Goal: Information Seeking & Learning: Get advice/opinions

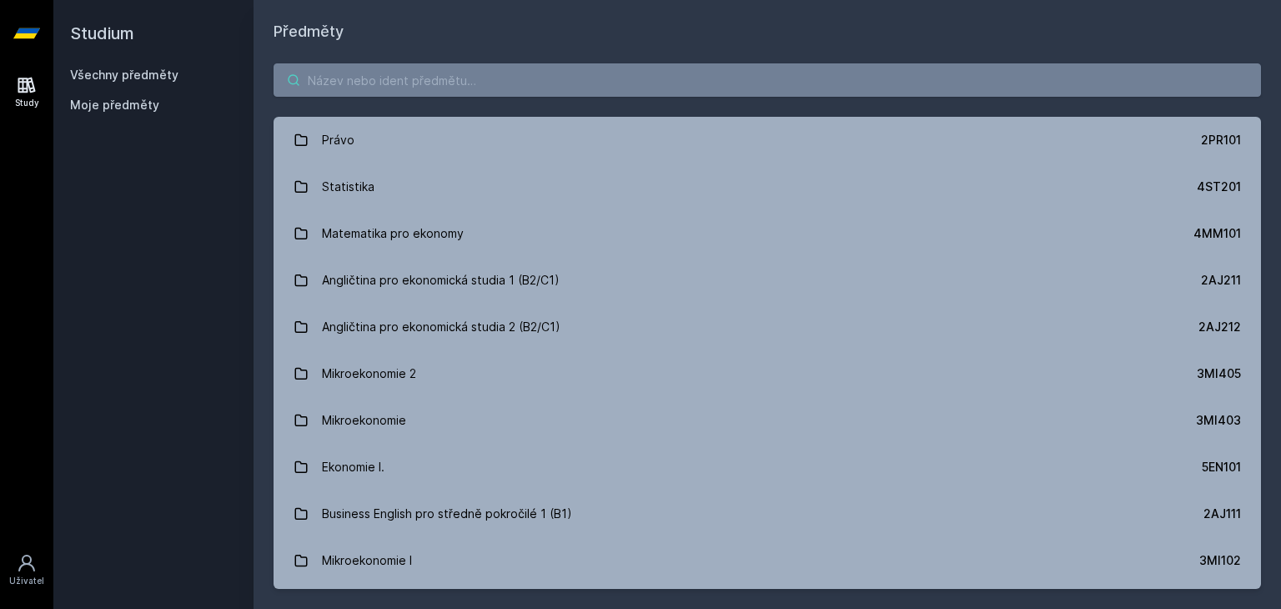
click at [357, 72] on input "search" at bounding box center [768, 79] width 988 height 33
paste input "4IZ268"
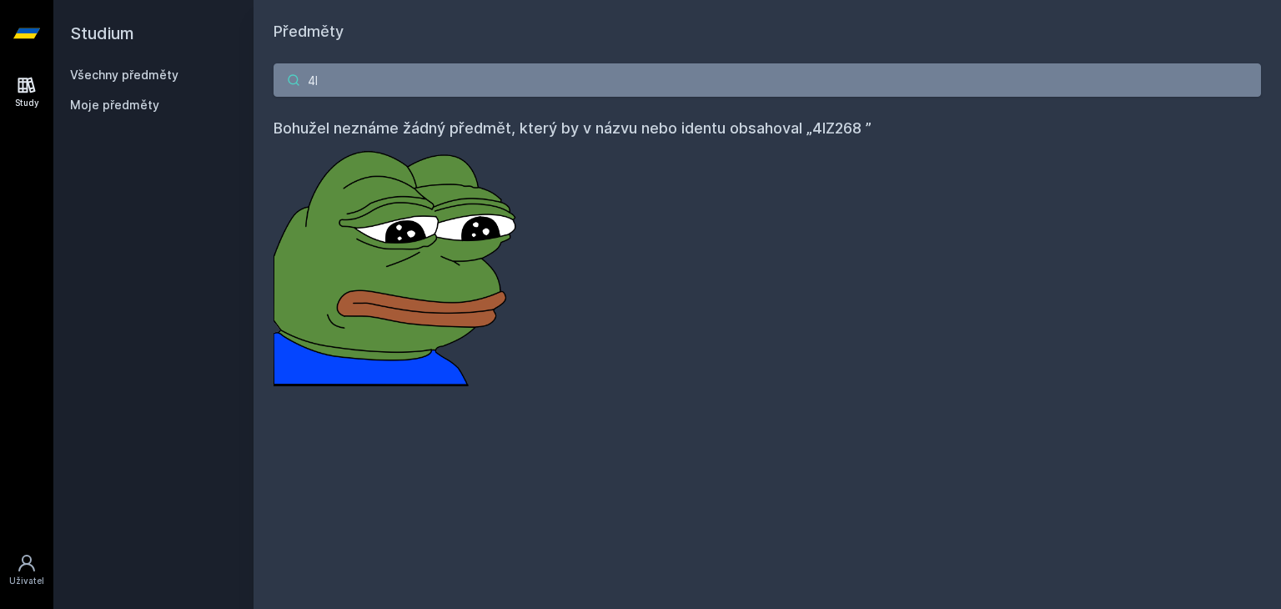
type input "4"
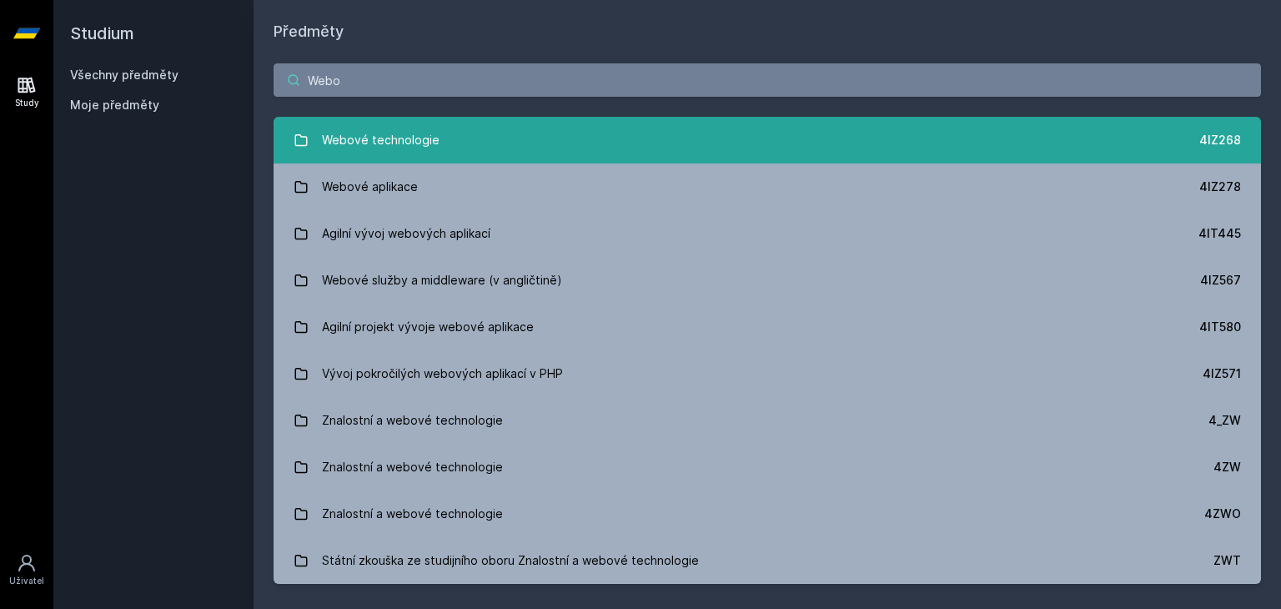
type input "Webo"
click at [465, 157] on link "Webové technologie 4IZ268" at bounding box center [768, 140] width 988 height 47
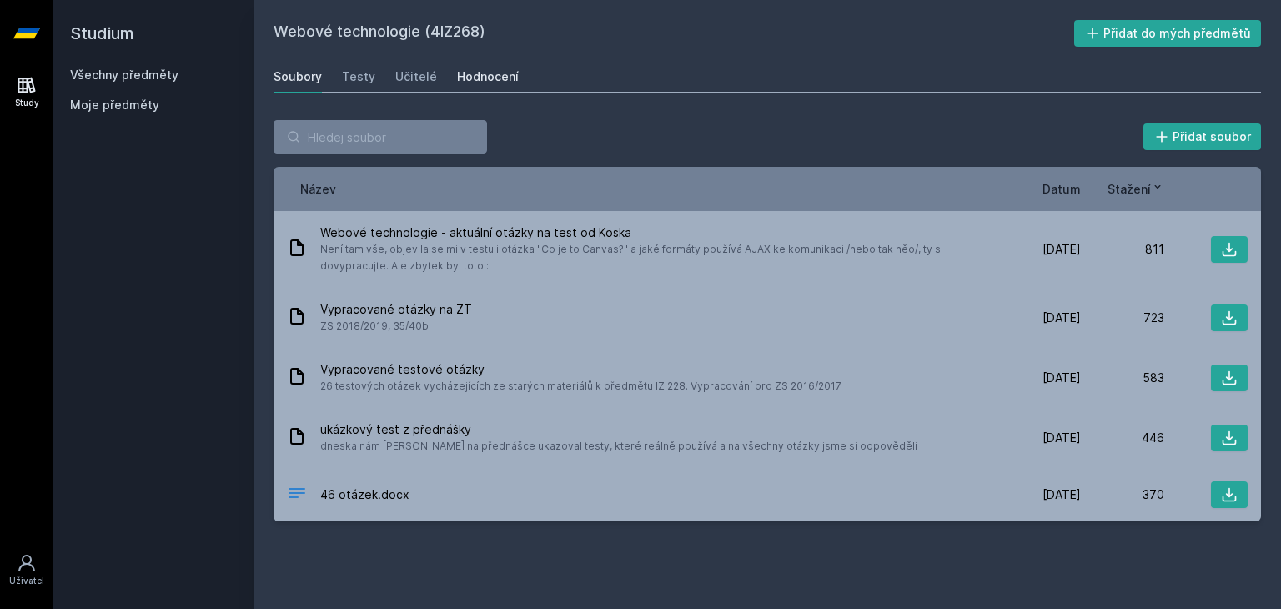
click at [474, 81] on div "Hodnocení" at bounding box center [488, 76] width 62 height 17
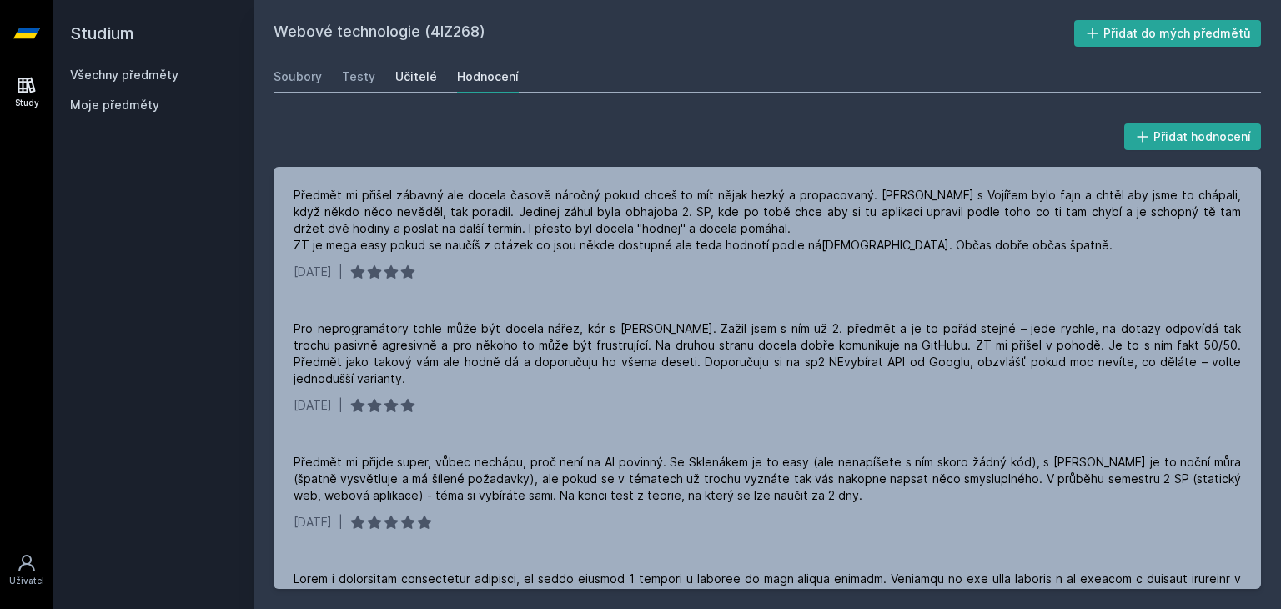
click at [395, 78] on div "Učitelé" at bounding box center [416, 76] width 42 height 17
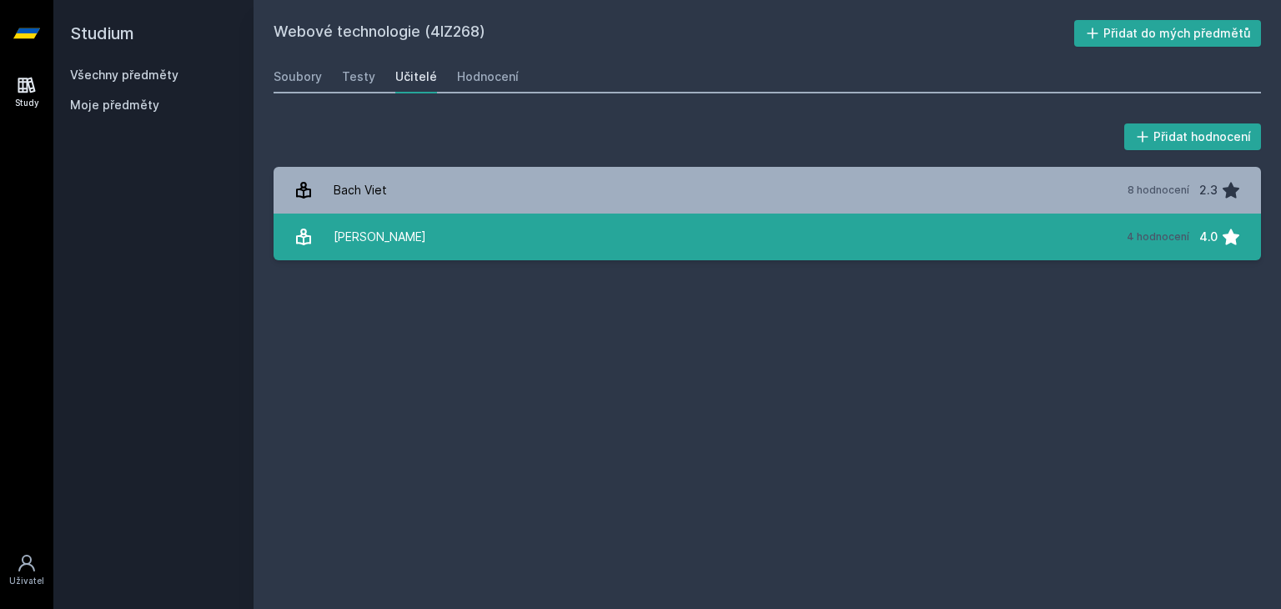
click at [421, 236] on link "Sklenák Vilém 4 hodnocení 4.0" at bounding box center [768, 237] width 988 height 47
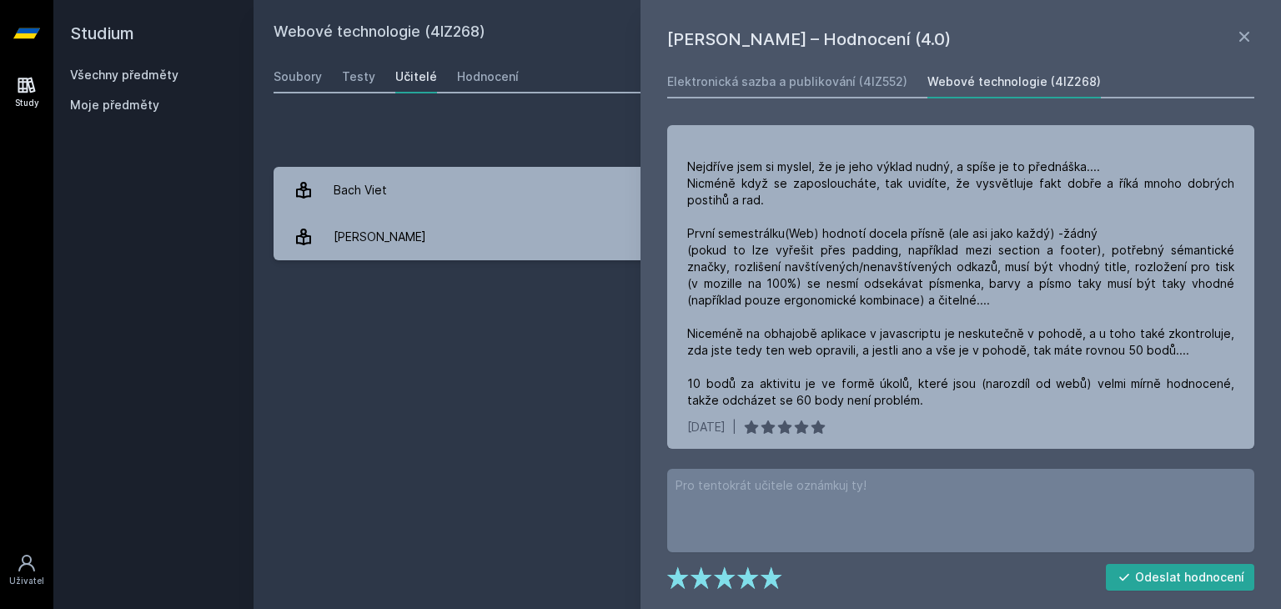
scroll to position [306, 0]
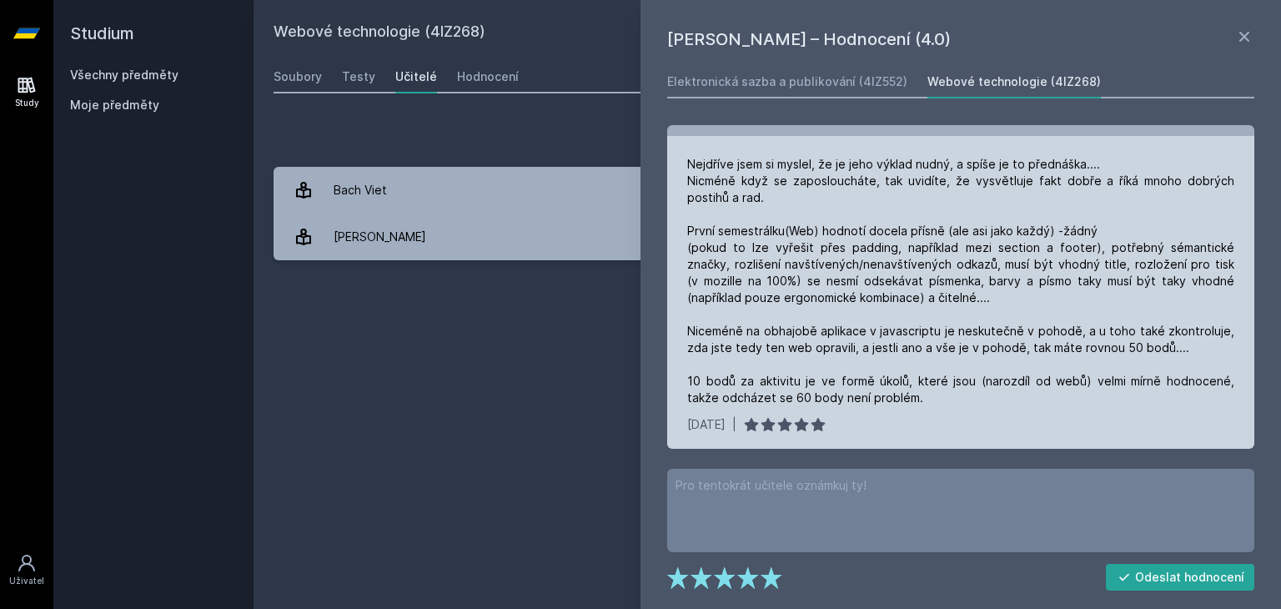
click at [842, 221] on div "Nejdříve jsem si myslel, že je jeho výklad nudný, a spíše je to přednáška.... N…" at bounding box center [960, 281] width 547 height 250
click at [832, 211] on div "Nejdříve jsem si myslel, že je jeho výklad nudný, a spíše je to přednáška.... N…" at bounding box center [960, 281] width 547 height 250
click at [831, 231] on div "Nejdříve jsem si myslel, že je jeho výklad nudný, a spíše je to přednáška.... N…" at bounding box center [960, 281] width 547 height 250
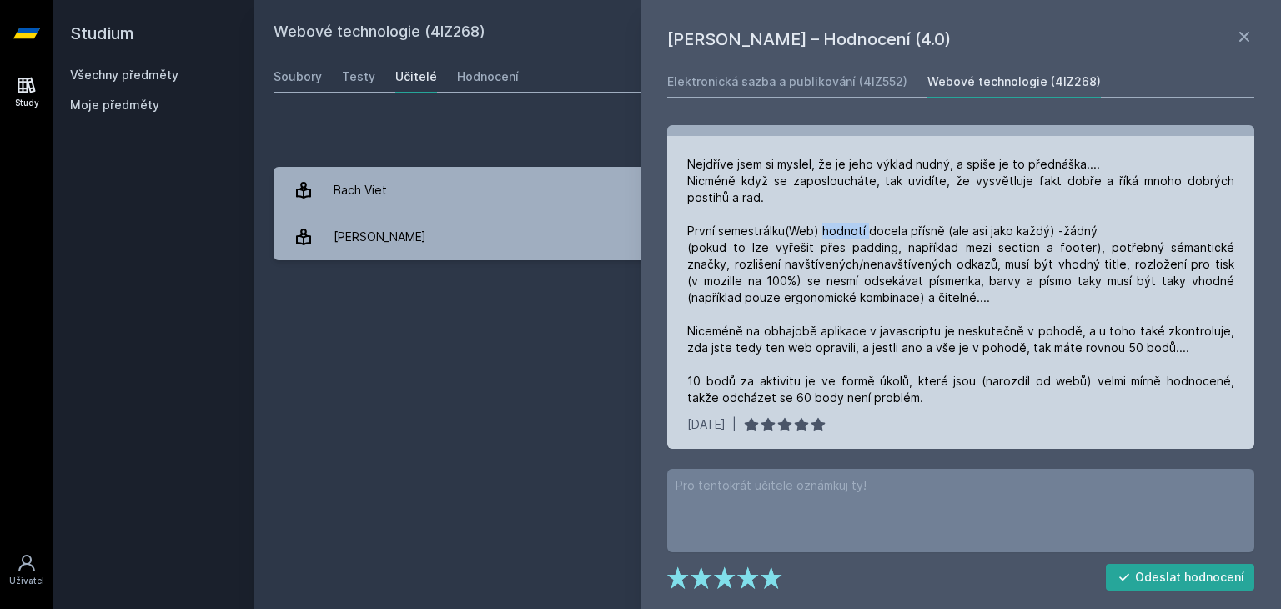
click at [831, 231] on div "Nejdříve jsem si myslel, že je jeho výklad nudný, a spíše je to přednáška.... N…" at bounding box center [960, 281] width 547 height 250
click at [838, 221] on div "Nejdříve jsem si myslel, že je jeho výklad nudný, a spíše je to přednáška.... N…" at bounding box center [960, 281] width 547 height 250
click at [843, 194] on div "Nejdříve jsem si myslel, že je jeho výklad nudný, a spíše je to přednáška.... N…" at bounding box center [960, 281] width 547 height 250
click at [750, 225] on div "Nejdříve jsem si myslel, že je jeho výklad nudný, a spíše je to přednáška.... N…" at bounding box center [960, 281] width 547 height 250
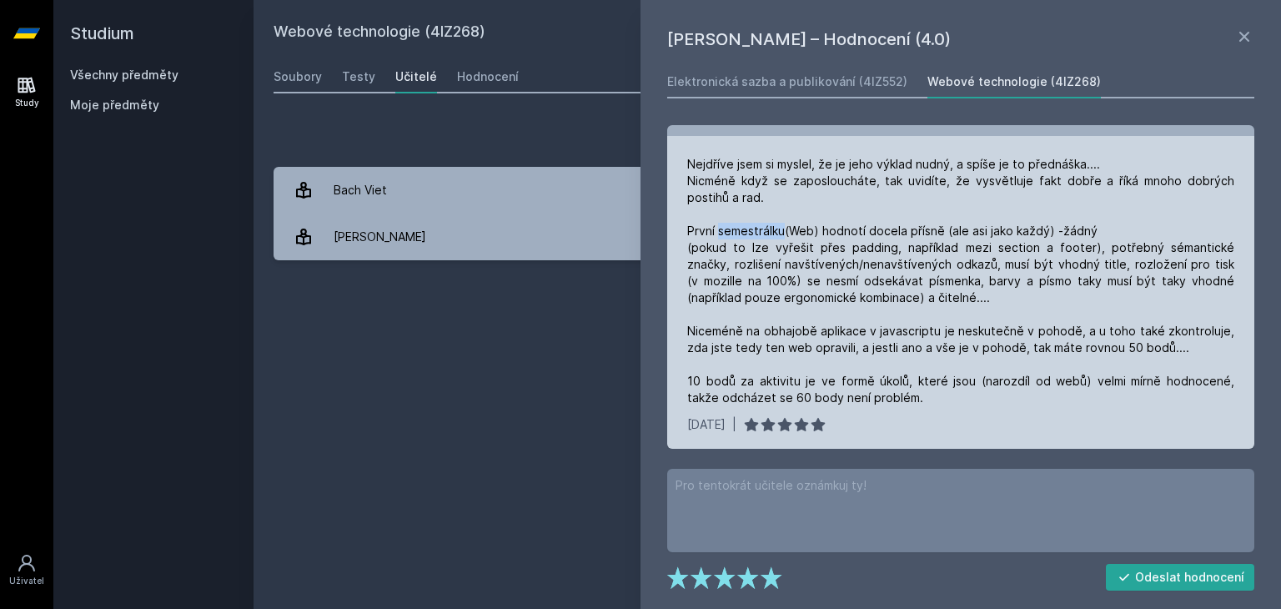
click at [750, 225] on div "Nejdříve jsem si myslel, že je jeho výklad nudný, a spíše je to přednáška.... N…" at bounding box center [960, 281] width 547 height 250
click at [796, 195] on div "Nejdříve jsem si myslel, že je jeho výklad nudný, a spíše je to přednáška.... N…" at bounding box center [960, 281] width 547 height 250
click at [1110, 383] on div "Nejdříve jsem si myslel, že je jeho výklad nudný, a spíše je to přednáška.... N…" at bounding box center [960, 281] width 547 height 250
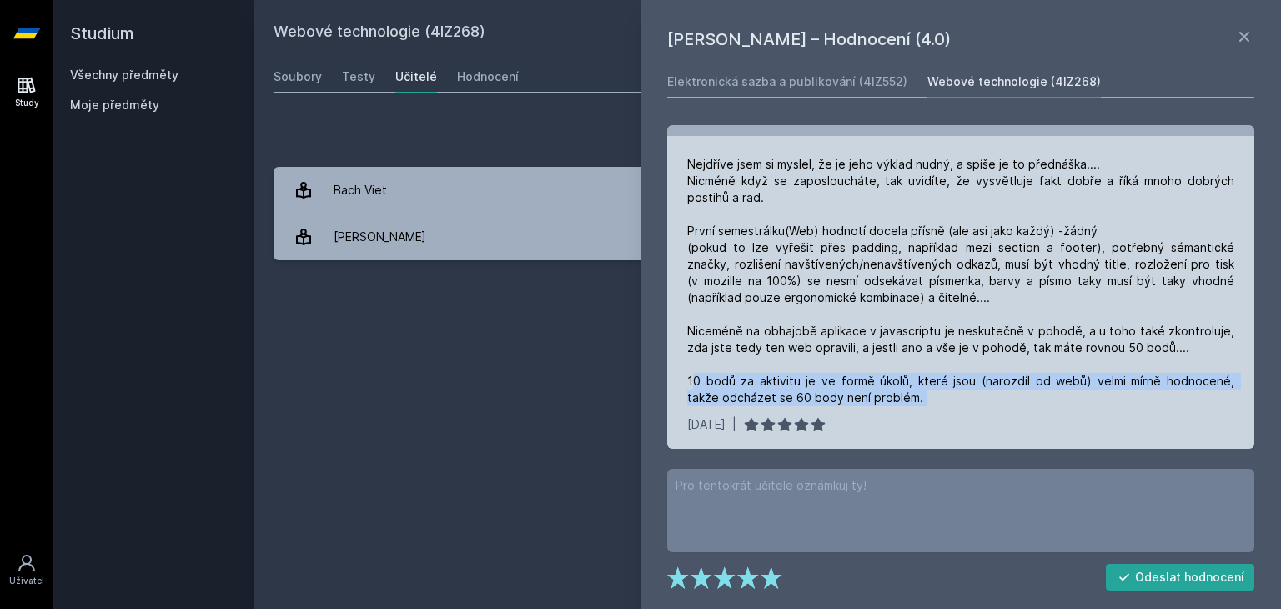
click at [1110, 383] on div "Nejdříve jsem si myslel, že je jeho výklad nudný, a spíše je to přednáška.... N…" at bounding box center [960, 281] width 547 height 250
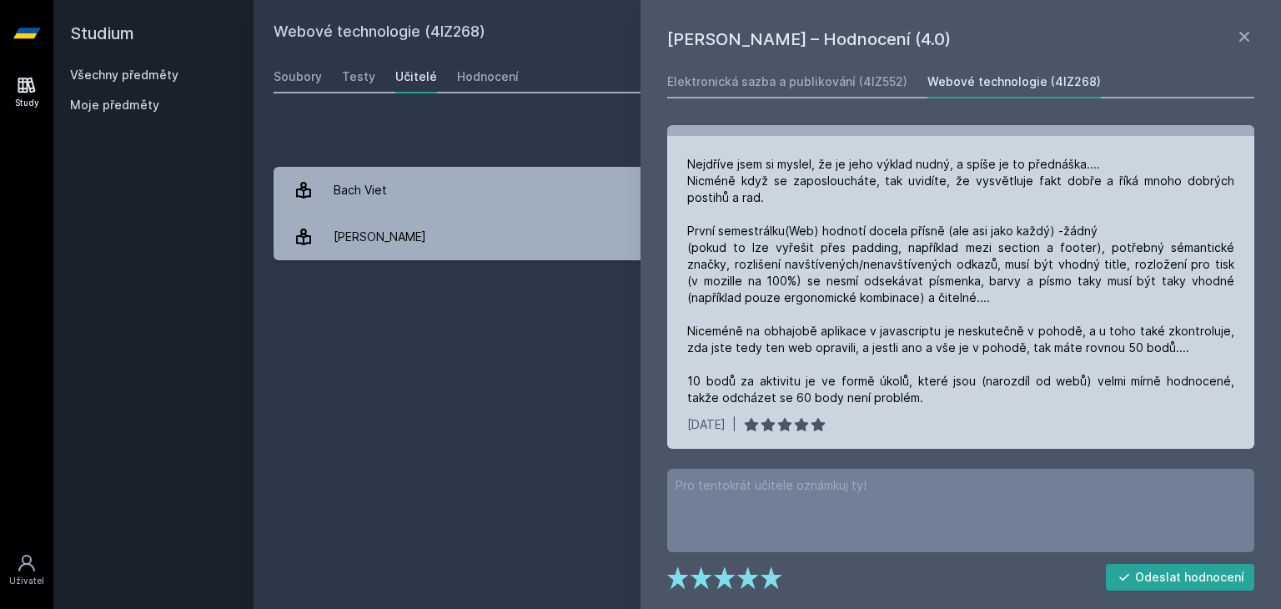
click at [1031, 415] on div "Nejdříve jsem si myslel, že je jeho výklad nudný, a spíše je to přednáška.... N…" at bounding box center [960, 294] width 587 height 317
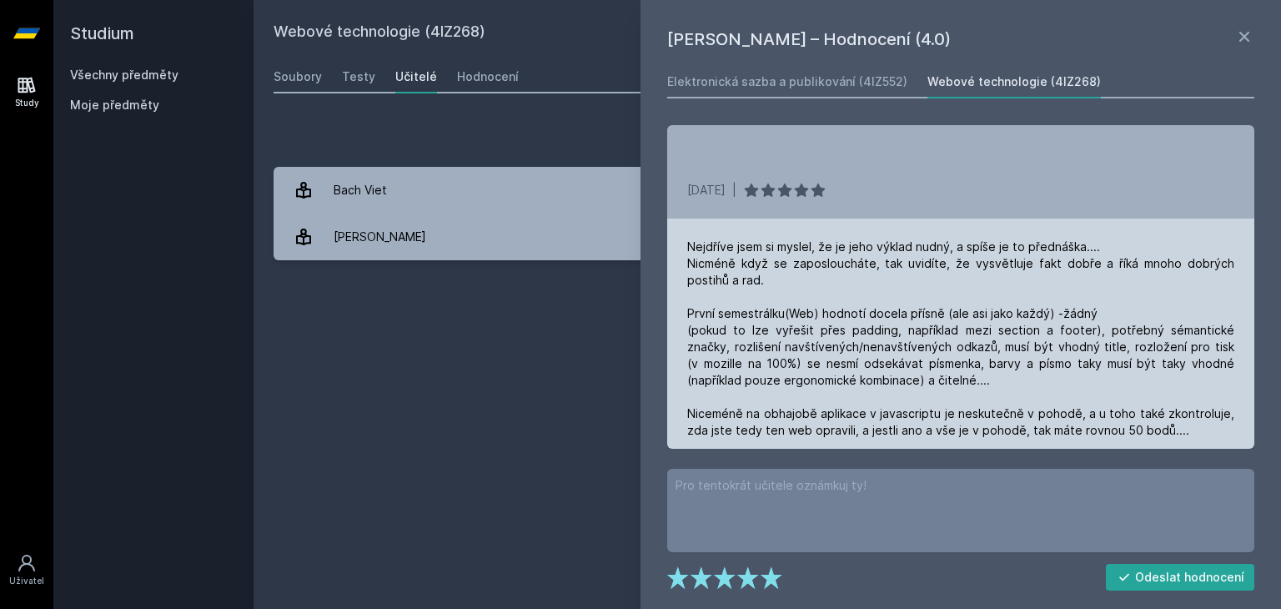
scroll to position [309, 0]
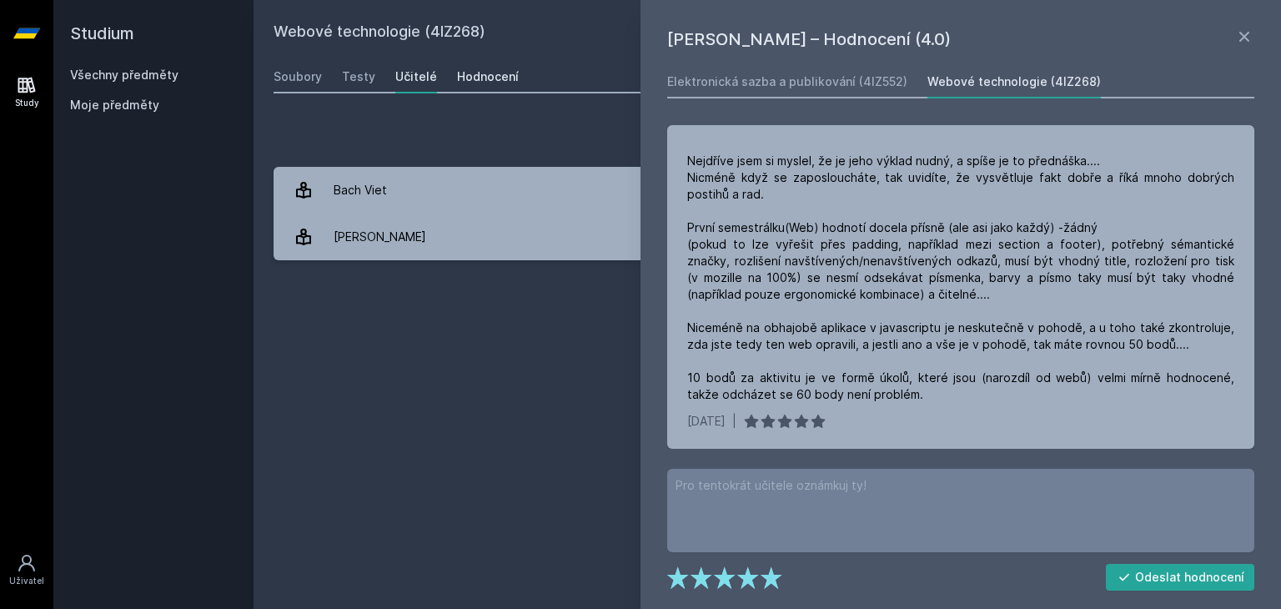
click at [505, 74] on div "Hodnocení" at bounding box center [488, 76] width 62 height 17
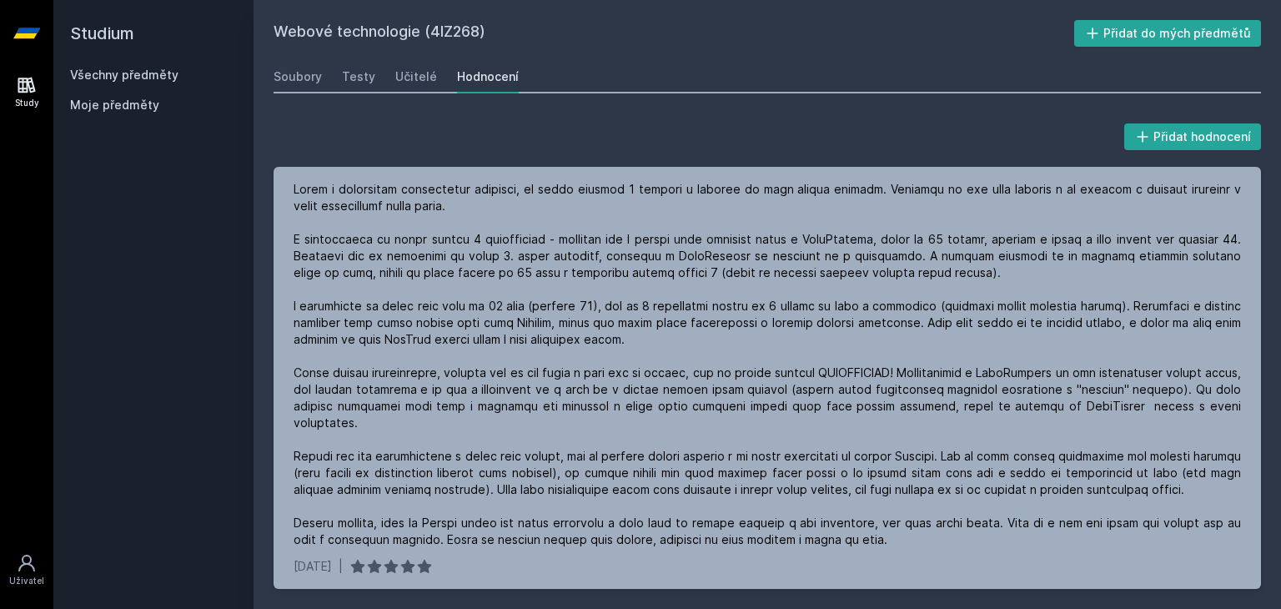
scroll to position [390, 0]
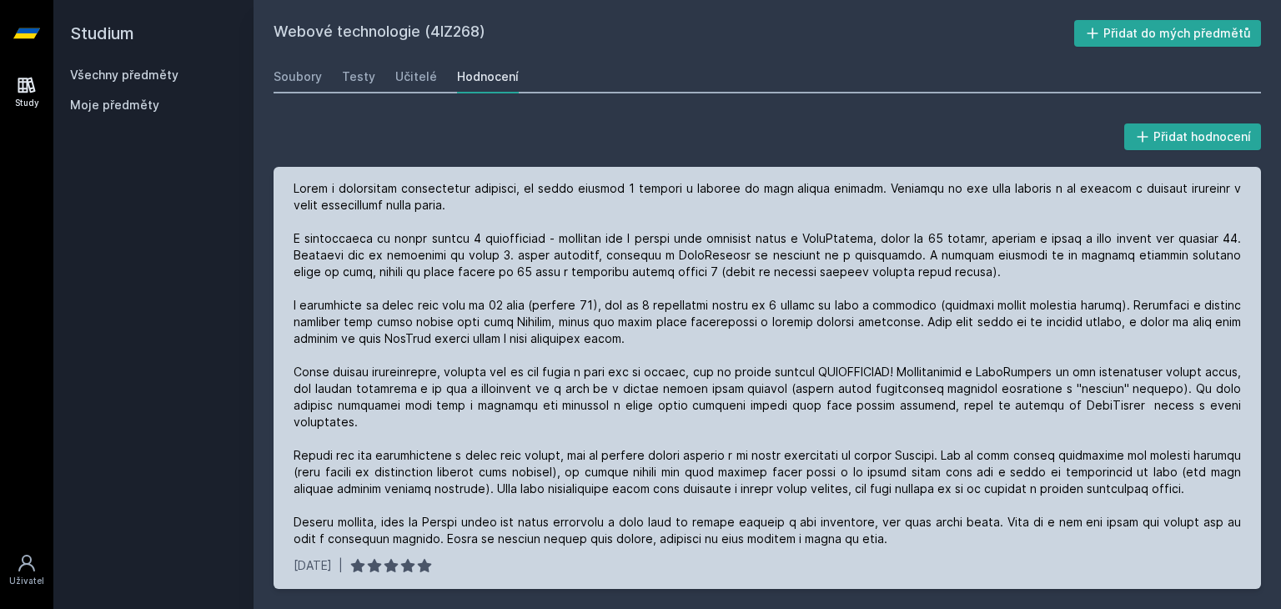
click at [644, 214] on div at bounding box center [768, 363] width 948 height 367
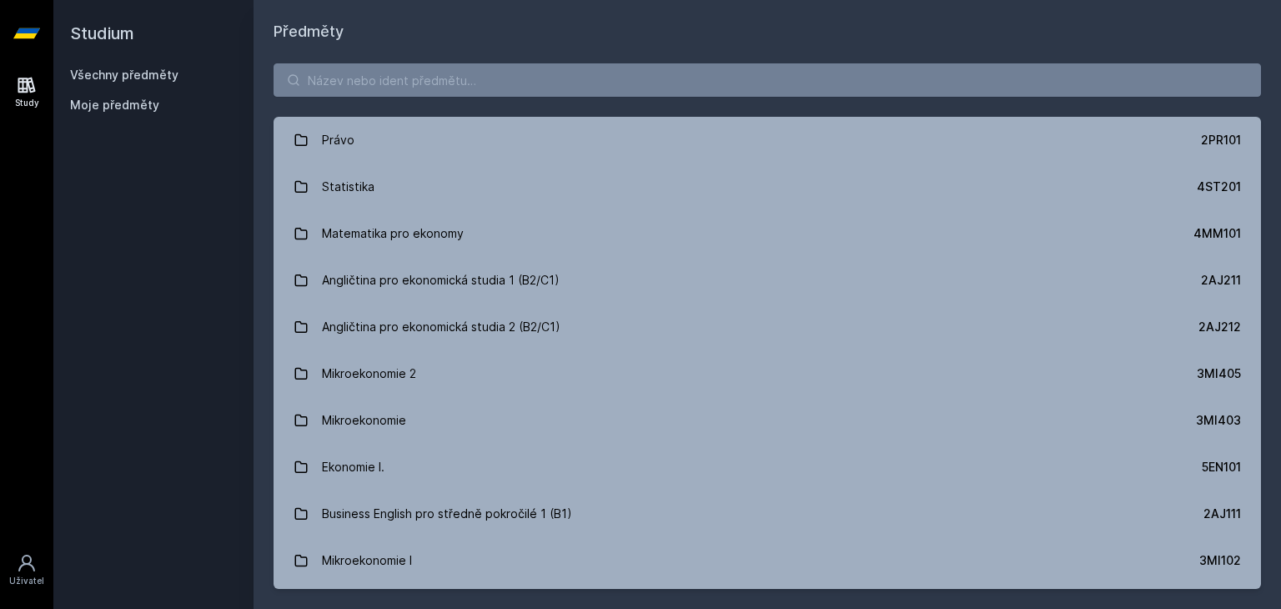
click at [460, 29] on h1 "Předměty" at bounding box center [768, 31] width 988 height 23
click at [370, 78] on input "search" at bounding box center [768, 79] width 988 height 33
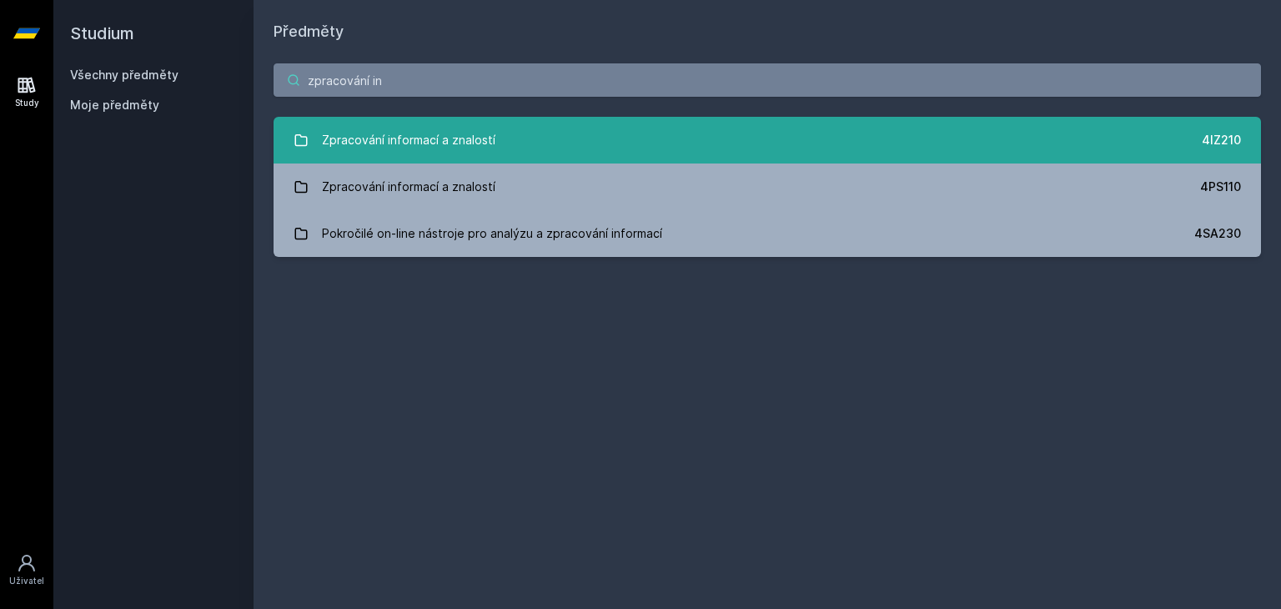
type input "zpracování in"
click at [443, 131] on div "Zpracování informací a znalostí" at bounding box center [409, 139] width 174 height 33
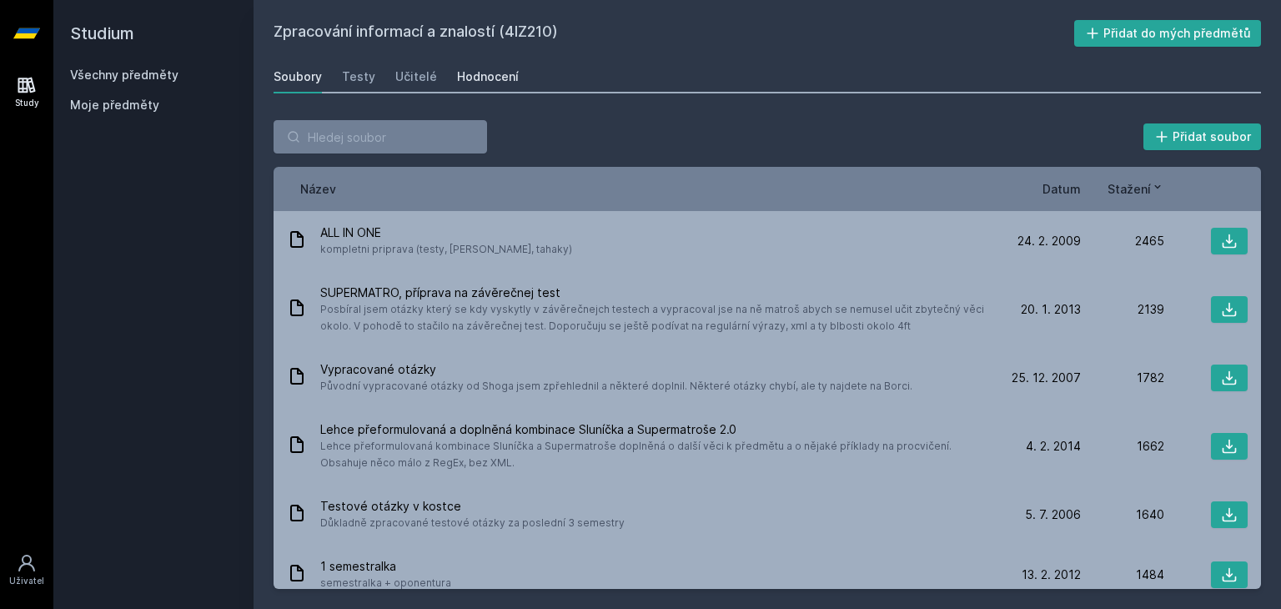
click at [466, 65] on link "Hodnocení" at bounding box center [488, 76] width 62 height 33
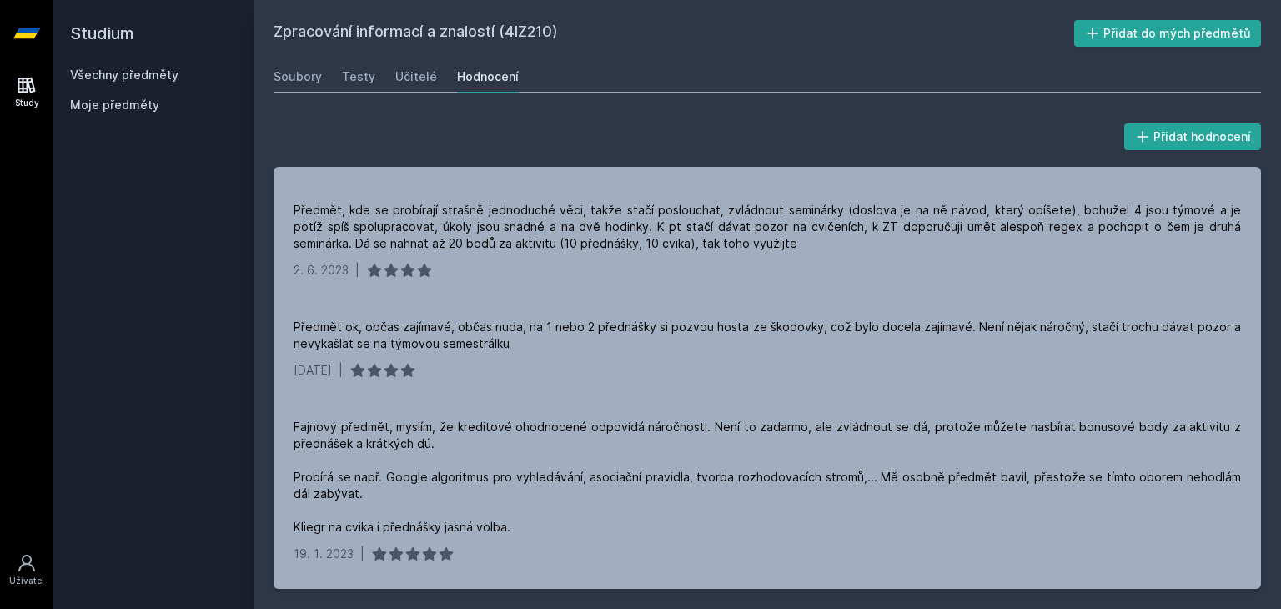
scroll to position [709, 0]
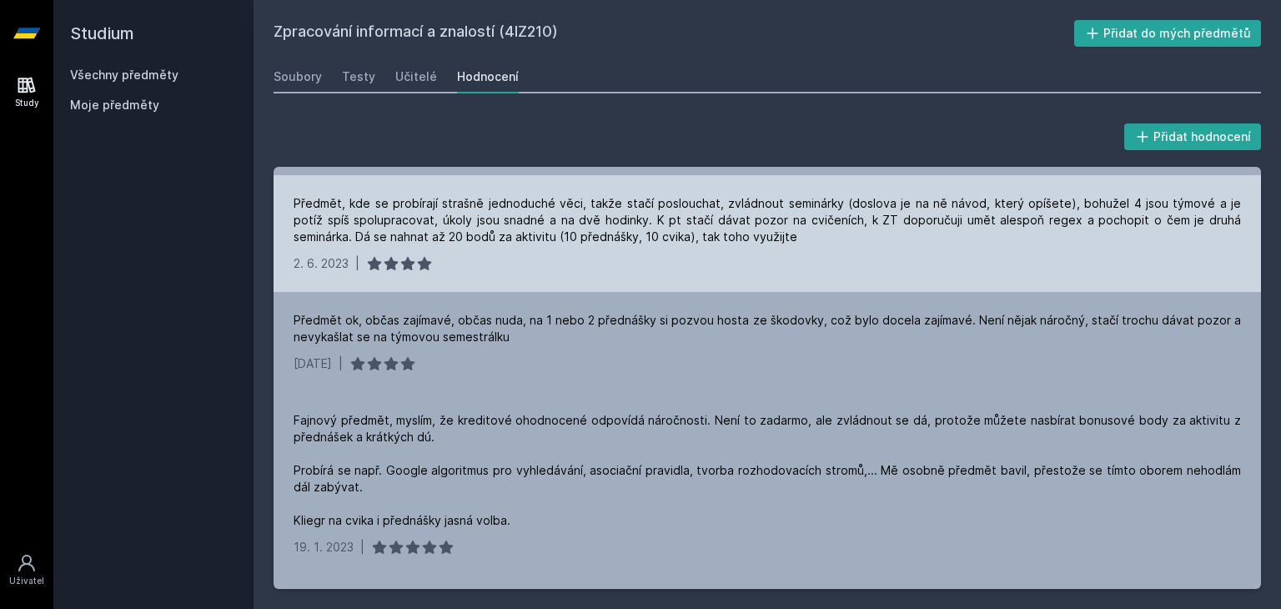
click at [719, 203] on div "Předmět, kde se probírají strašně jednoduché věci, takže stačí poslouchat, zvlá…" at bounding box center [768, 220] width 948 height 50
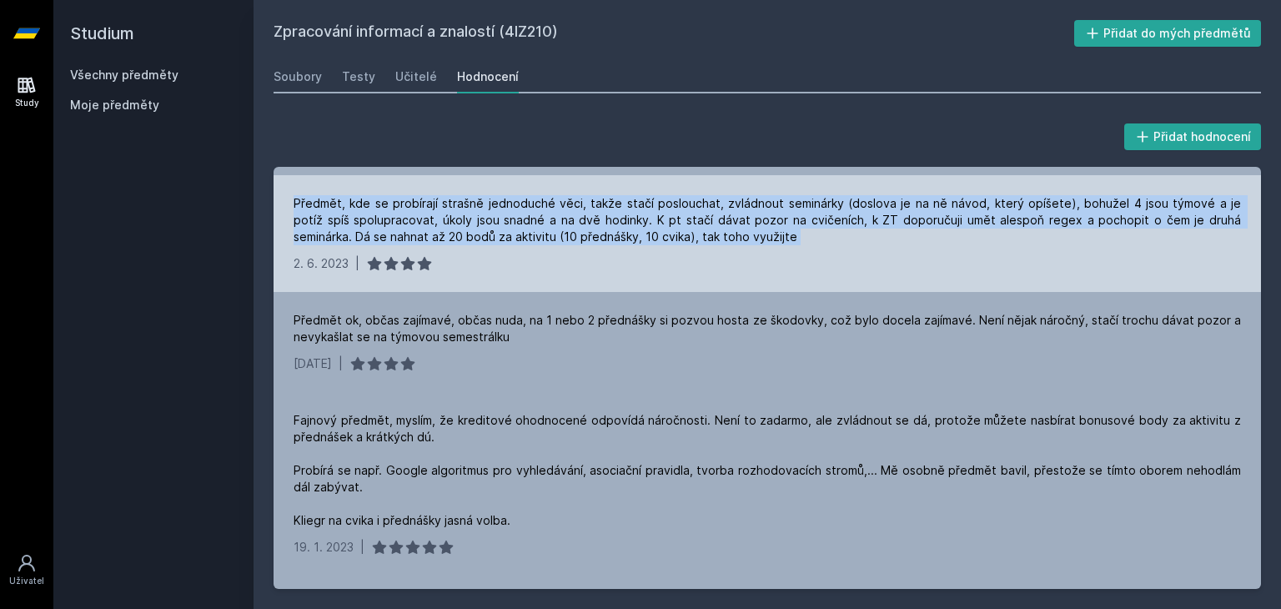
click at [719, 203] on div "Předmět, kde se probírají strašně jednoduché věci, takže stačí poslouchat, zvlá…" at bounding box center [768, 220] width 948 height 50
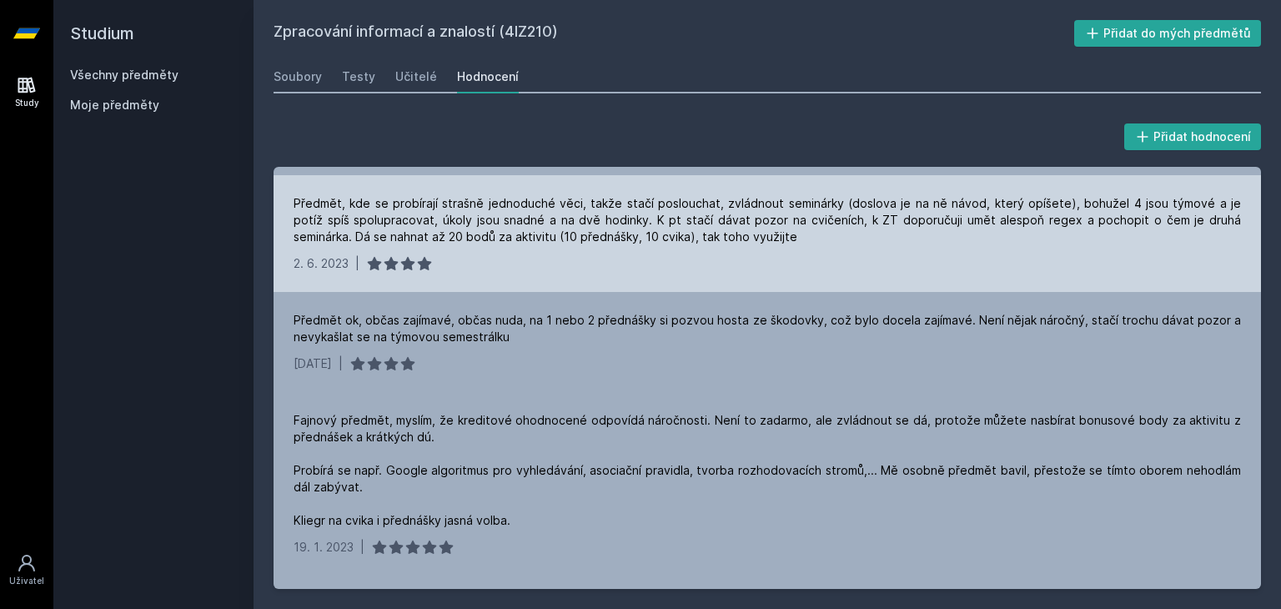
click at [789, 233] on div "Předmět, kde se probírají strašně jednoduché věci, takže stačí poslouchat, zvlá…" at bounding box center [768, 233] width 988 height 117
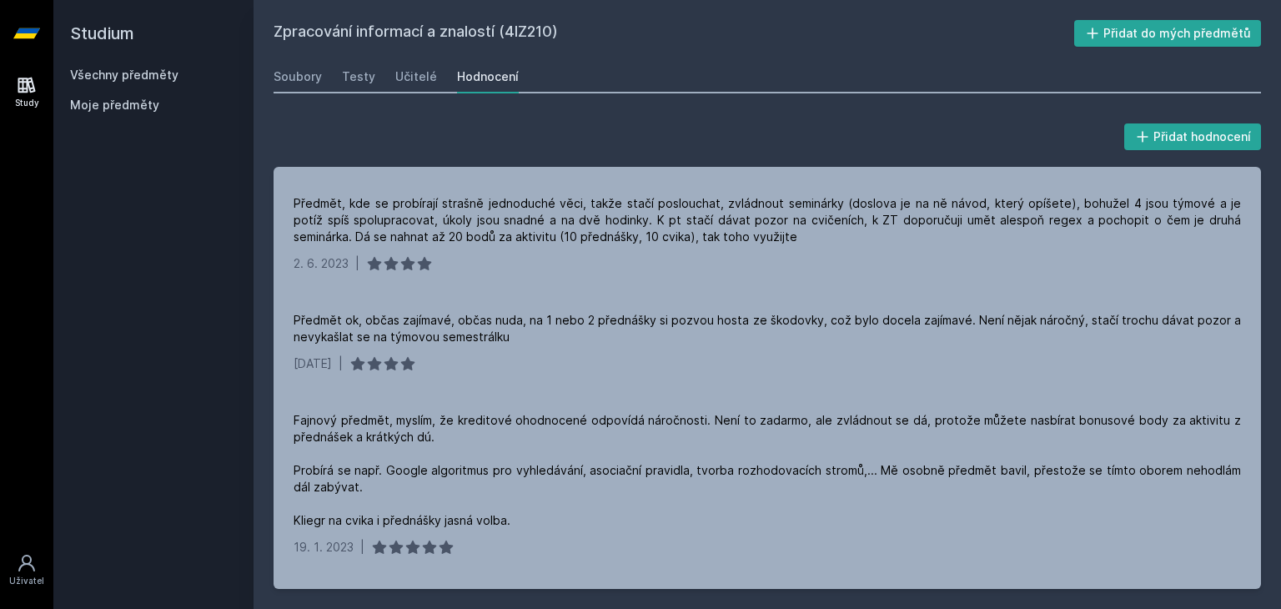
click at [638, 150] on div "Přidat hodnocení" at bounding box center [768, 136] width 988 height 33
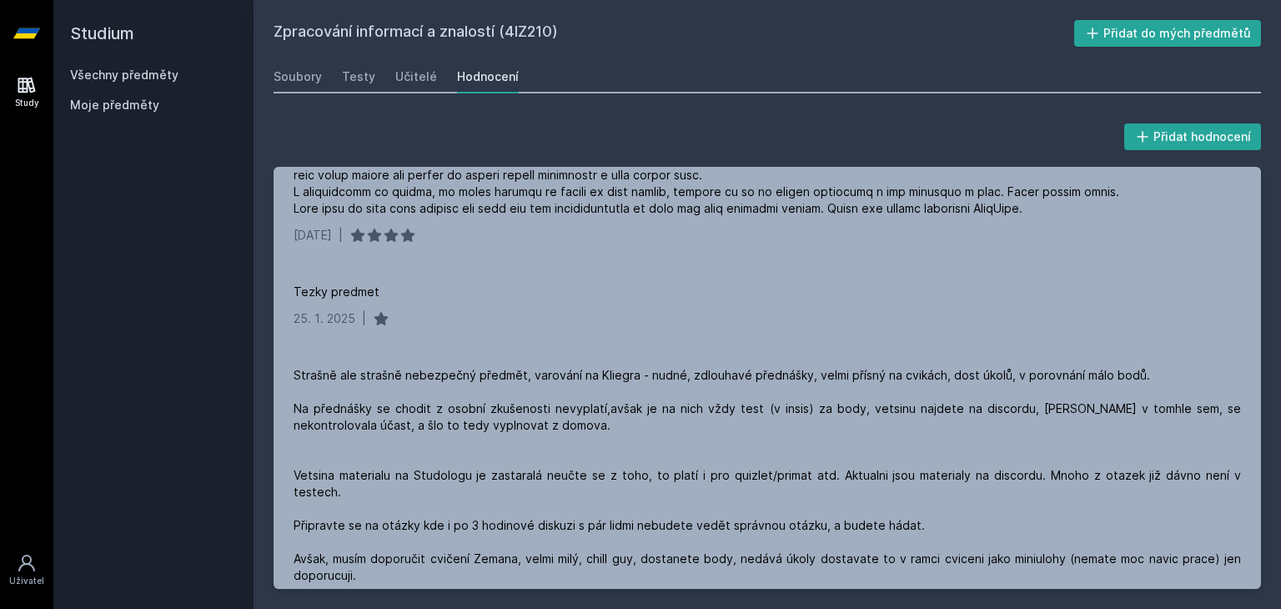
scroll to position [0, 0]
